Goal: Use online tool/utility: Utilize a website feature to perform a specific function

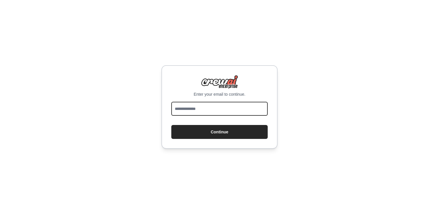
click at [208, 109] on input "email" at bounding box center [219, 109] width 96 height 14
click at [226, 109] on input "email" at bounding box center [219, 109] width 96 height 14
type input "*"
type input "**********"
click at [171, 125] on button "Continue" at bounding box center [219, 132] width 96 height 14
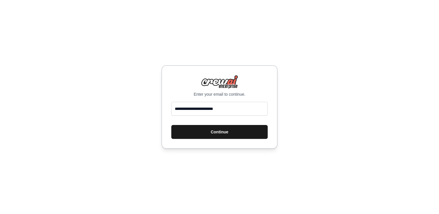
click at [234, 133] on button "Continue" at bounding box center [219, 132] width 96 height 14
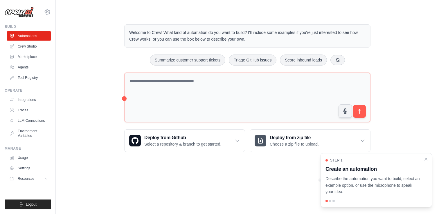
click at [24, 15] on img at bounding box center [19, 12] width 29 height 11
click at [28, 12] on img at bounding box center [19, 12] width 29 height 11
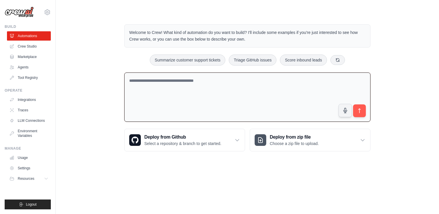
click at [189, 82] on textarea at bounding box center [247, 98] width 246 height 50
drag, startPoint x: 181, startPoint y: 34, endPoint x: 231, endPoint y: 34, distance: 49.3
click at [231, 34] on p "Welcome to Crew! What kind of automation do you want to build? I'll include som…" at bounding box center [247, 35] width 236 height 13
click at [264, 35] on p "Welcome to Crew! What kind of automation do you want to build? I'll include som…" at bounding box center [247, 35] width 236 height 13
click at [203, 33] on p "Welcome to Crew! What kind of automation do you want to build? I'll include som…" at bounding box center [247, 35] width 236 height 13
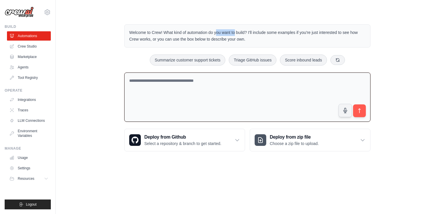
click at [203, 33] on p "Welcome to Crew! What kind of automation do you want to build? I'll include som…" at bounding box center [247, 35] width 236 height 13
click at [339, 33] on p "Welcome to Crew! What kind of automation do you want to build? I'll include som…" at bounding box center [247, 35] width 236 height 13
click at [184, 61] on button "Summarize customer support tickets" at bounding box center [187, 59] width 75 height 11
type textarea "**********"
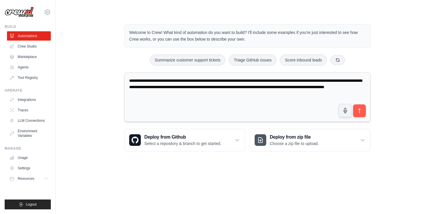
click at [152, 80] on textarea "**********" at bounding box center [247, 98] width 246 height 50
click at [105, 71] on div "**********" at bounding box center [247, 88] width 364 height 146
drag, startPoint x: 247, startPoint y: 96, endPoint x: 130, endPoint y: 83, distance: 117.4
click at [130, 82] on textarea "**********" at bounding box center [247, 98] width 246 height 50
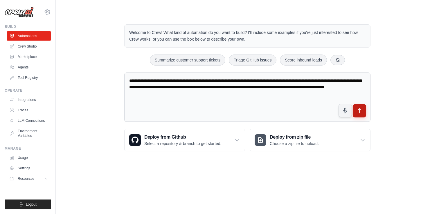
click at [363, 111] on button "submit" at bounding box center [359, 110] width 13 height 13
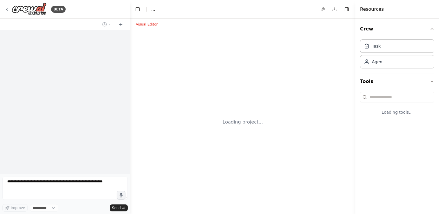
select select "****"
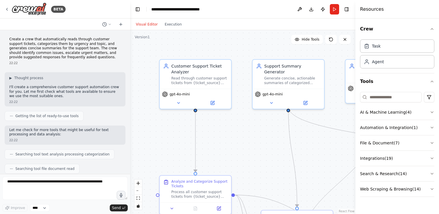
scroll to position [726, 0]
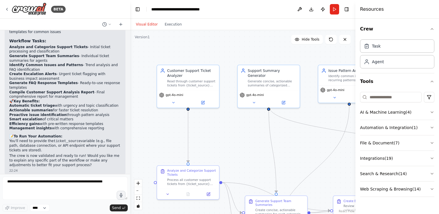
click at [82, 81] on li "Generate FAQ Response Templates - Ready-to-use response templates" at bounding box center [64, 85] width 111 height 9
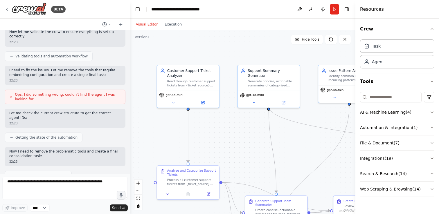
scroll to position [471, 0]
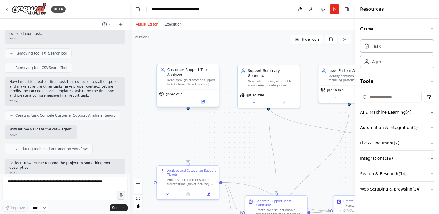
click at [199, 75] on div "Customer Support Ticket Analyzer" at bounding box center [191, 72] width 49 height 10
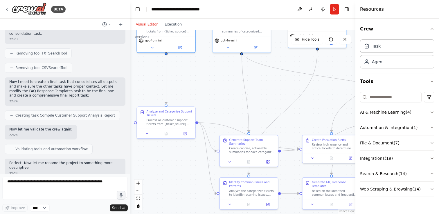
drag, startPoint x: 242, startPoint y: 137, endPoint x: 220, endPoint y: 82, distance: 59.1
click at [220, 82] on div ".deletable-edge-delete-btn { width: 20px; height: 20px; border: 0px solid #ffff…" at bounding box center [242, 122] width 225 height 184
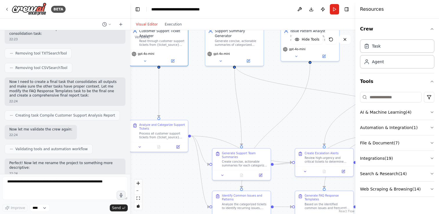
drag, startPoint x: 285, startPoint y: 129, endPoint x: 278, endPoint y: 144, distance: 16.5
click at [278, 144] on div ".deletable-edge-delete-btn { width: 20px; height: 20px; border: 0px solid #ffff…" at bounding box center [242, 122] width 225 height 184
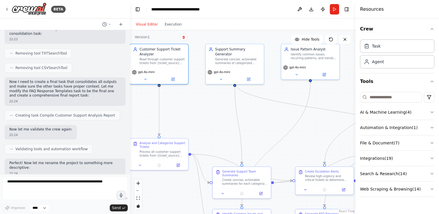
drag, startPoint x: 253, startPoint y: 80, endPoint x: 245, endPoint y: 80, distance: 8.1
click at [245, 80] on div ".deletable-edge-delete-btn { width: 20px; height: 20px; border: 0px solid #ffff…" at bounding box center [242, 122] width 225 height 184
click at [141, 79] on button at bounding box center [145, 79] width 27 height 6
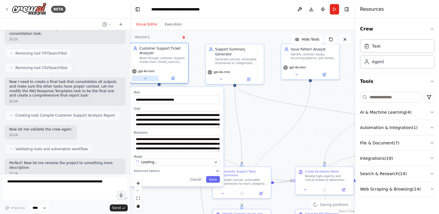
click at [141, 79] on button at bounding box center [145, 79] width 27 height 6
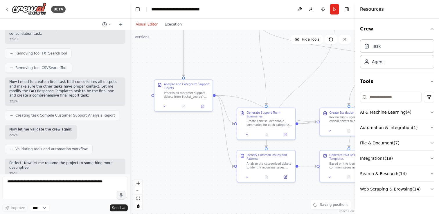
drag, startPoint x: 205, startPoint y: 123, endPoint x: 229, endPoint y: 64, distance: 63.7
click at [229, 64] on div ".deletable-edge-delete-btn { width: 20px; height: 20px; border: 0px solid #ffff…" at bounding box center [242, 122] width 225 height 184
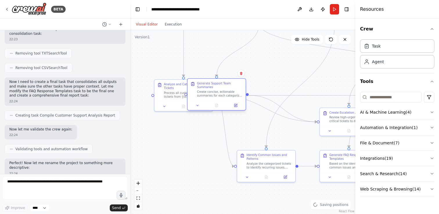
drag, startPoint x: 247, startPoint y: 115, endPoint x: 198, endPoint y: 86, distance: 57.2
click at [198, 86] on div "Generate Support Team Summaries" at bounding box center [220, 86] width 46 height 8
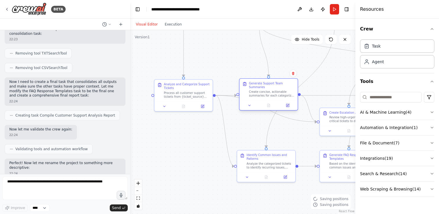
drag, startPoint x: 231, startPoint y: 100, endPoint x: 276, endPoint y: 100, distance: 44.7
click at [276, 100] on div "Generate Support Team Summaries Create concise, actionable summaries for each c…" at bounding box center [268, 90] width 58 height 22
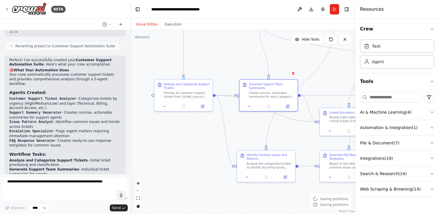
scroll to position [726, 0]
